Goal: Task Accomplishment & Management: Manage account settings

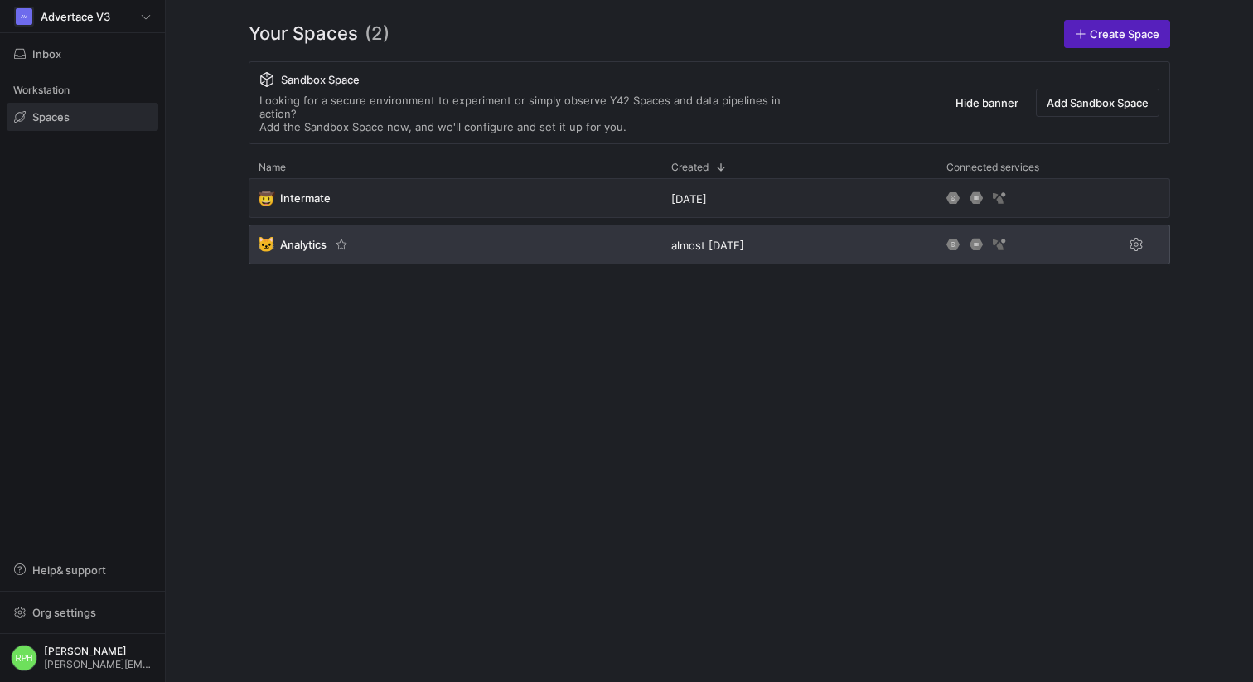
click at [291, 238] on span "Analytics" at bounding box center [303, 244] width 46 height 13
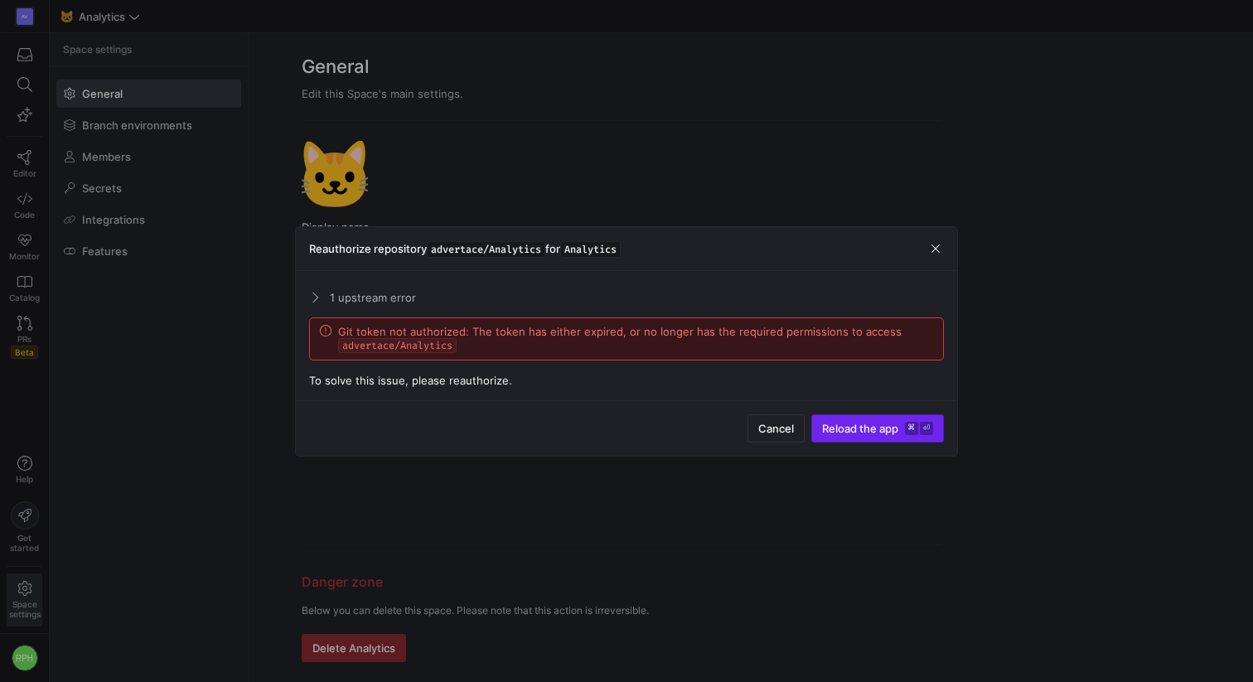
click at [886, 430] on span "Reload the app" at bounding box center [860, 428] width 76 height 13
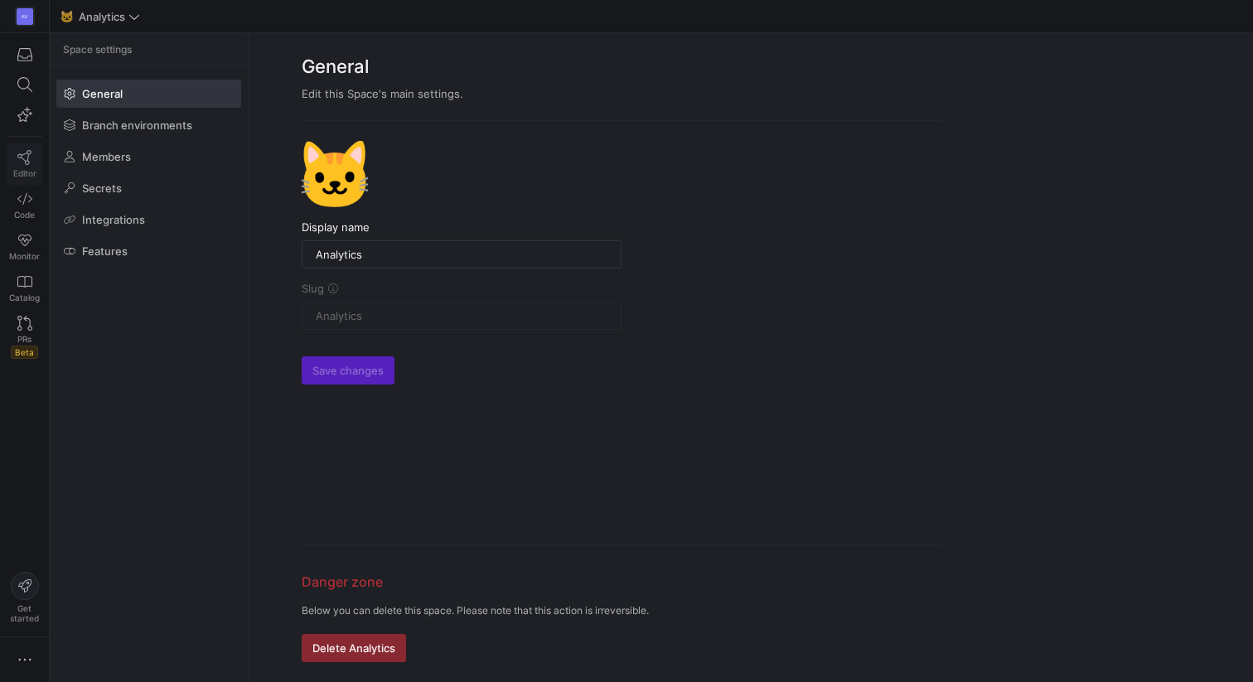
click at [20, 162] on icon at bounding box center [24, 157] width 15 height 15
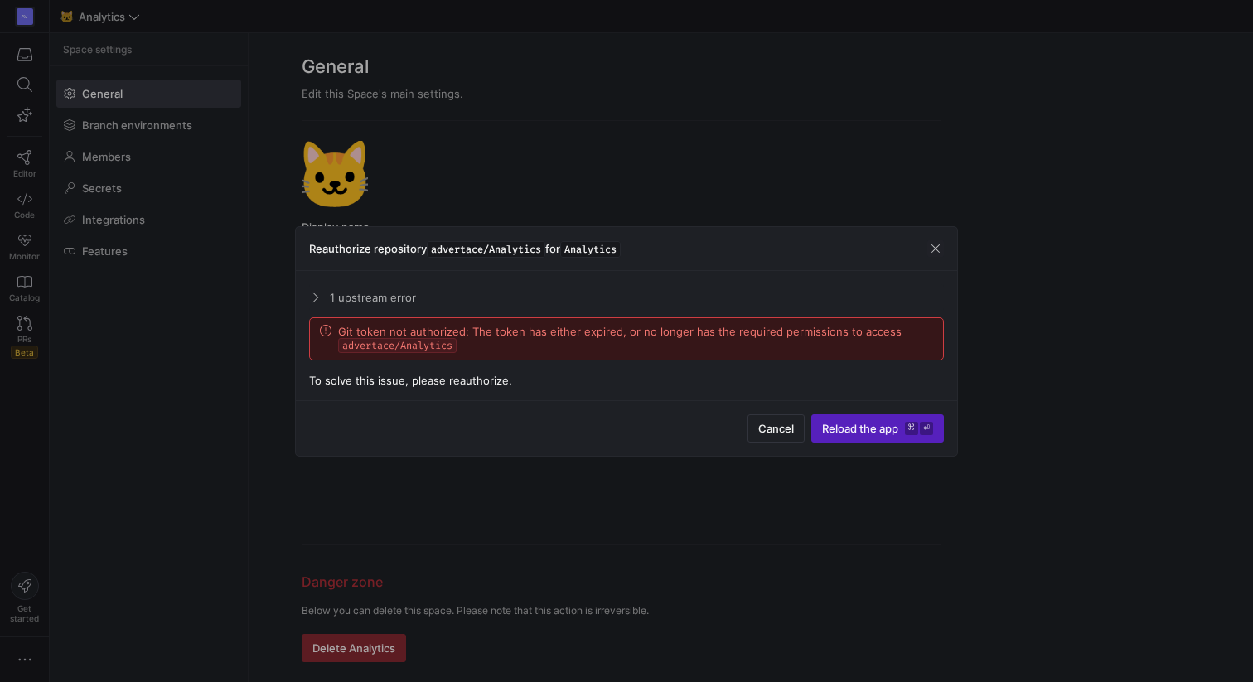
click at [313, 298] on span at bounding box center [313, 296] width 13 height 7
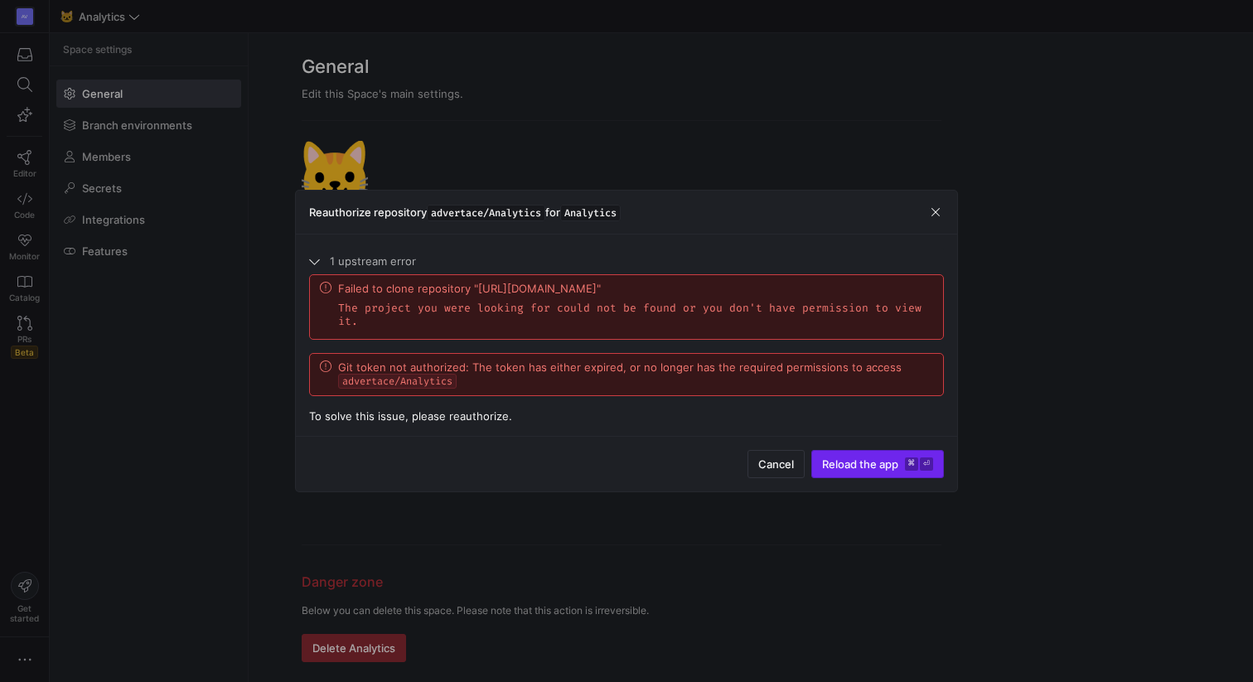
click at [884, 463] on span "Reload the app" at bounding box center [860, 464] width 76 height 13
